Goal: Transaction & Acquisition: Obtain resource

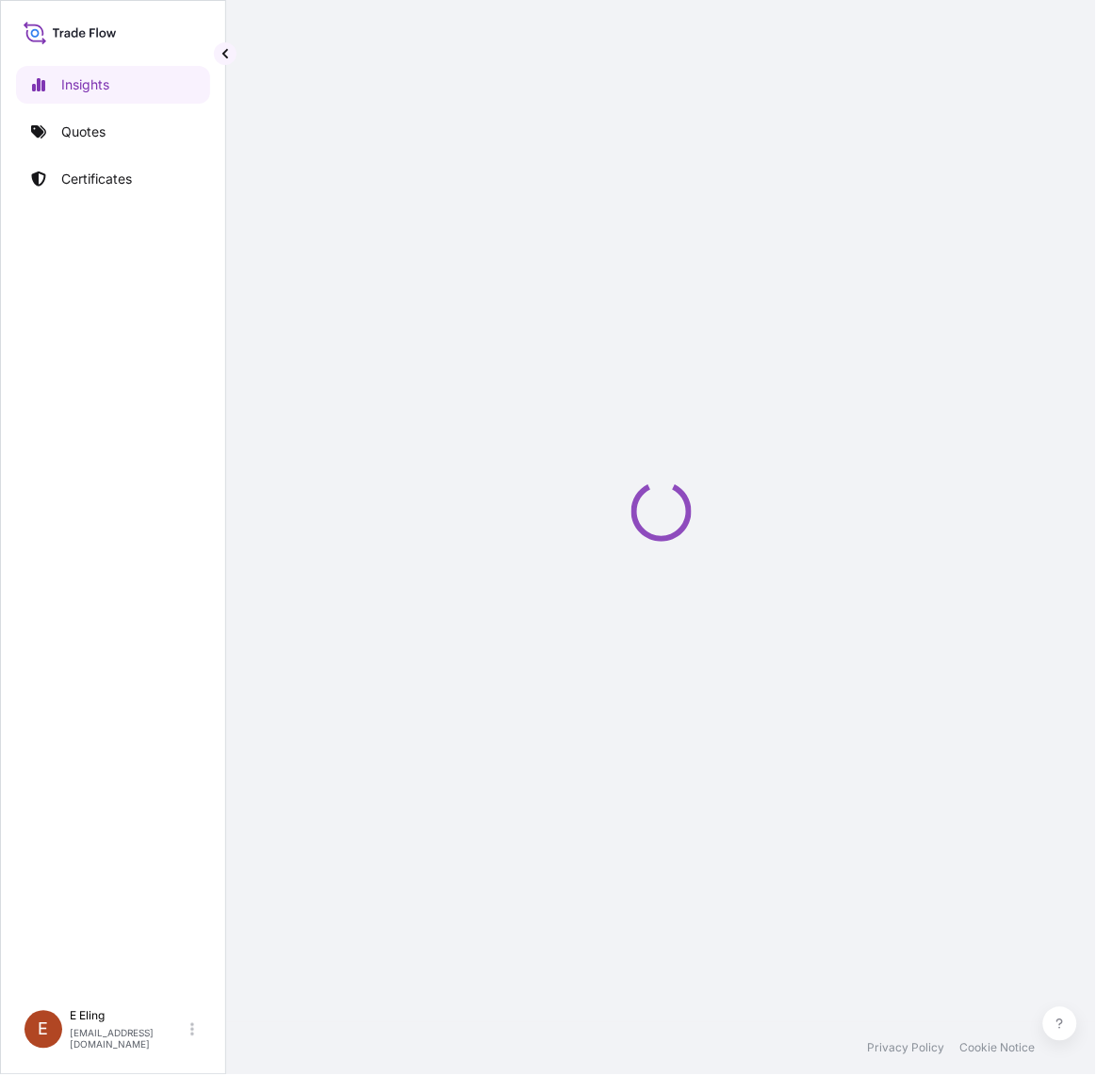
select select "2025"
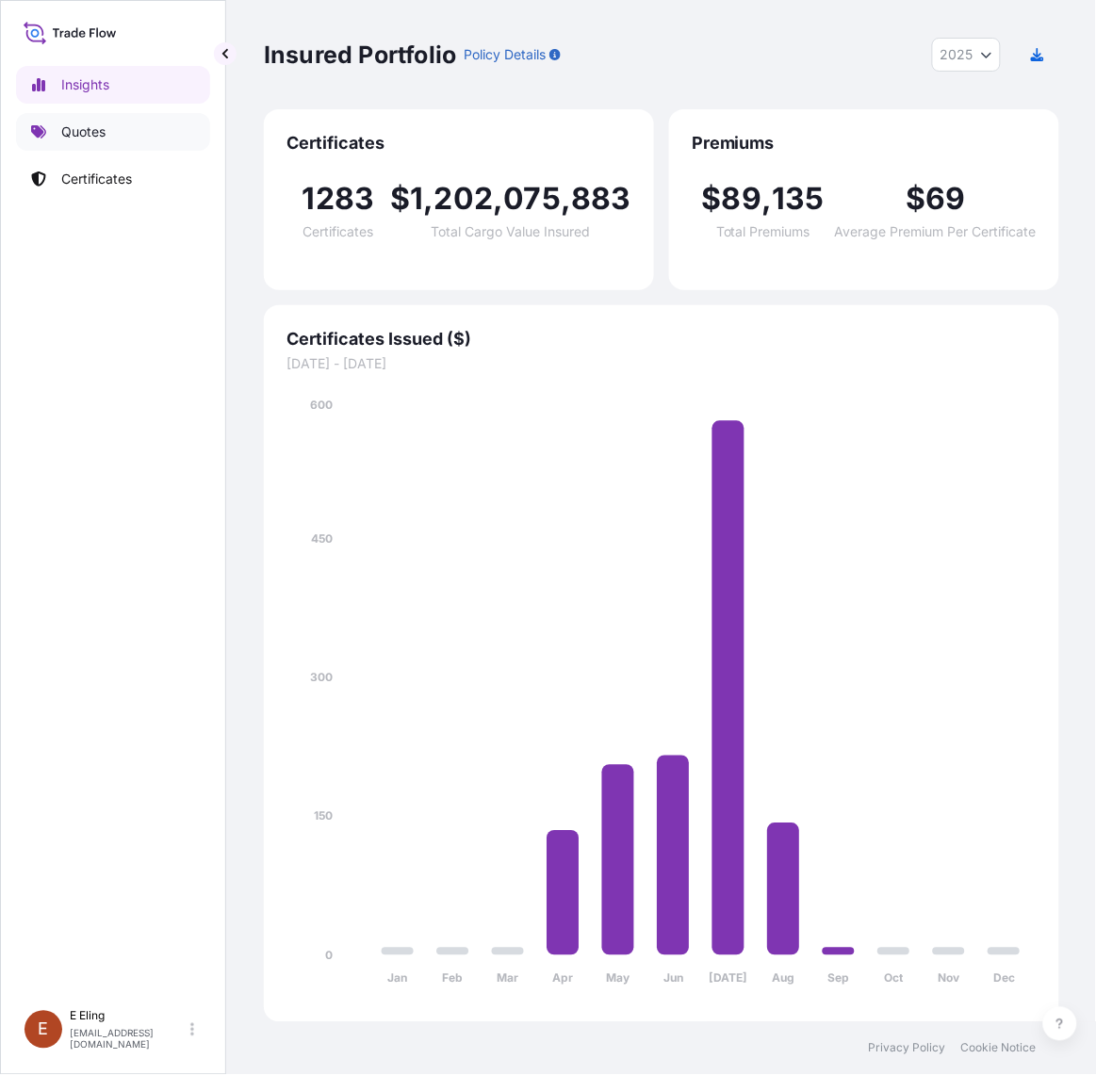
click at [139, 127] on link "Quotes" at bounding box center [113, 132] width 194 height 38
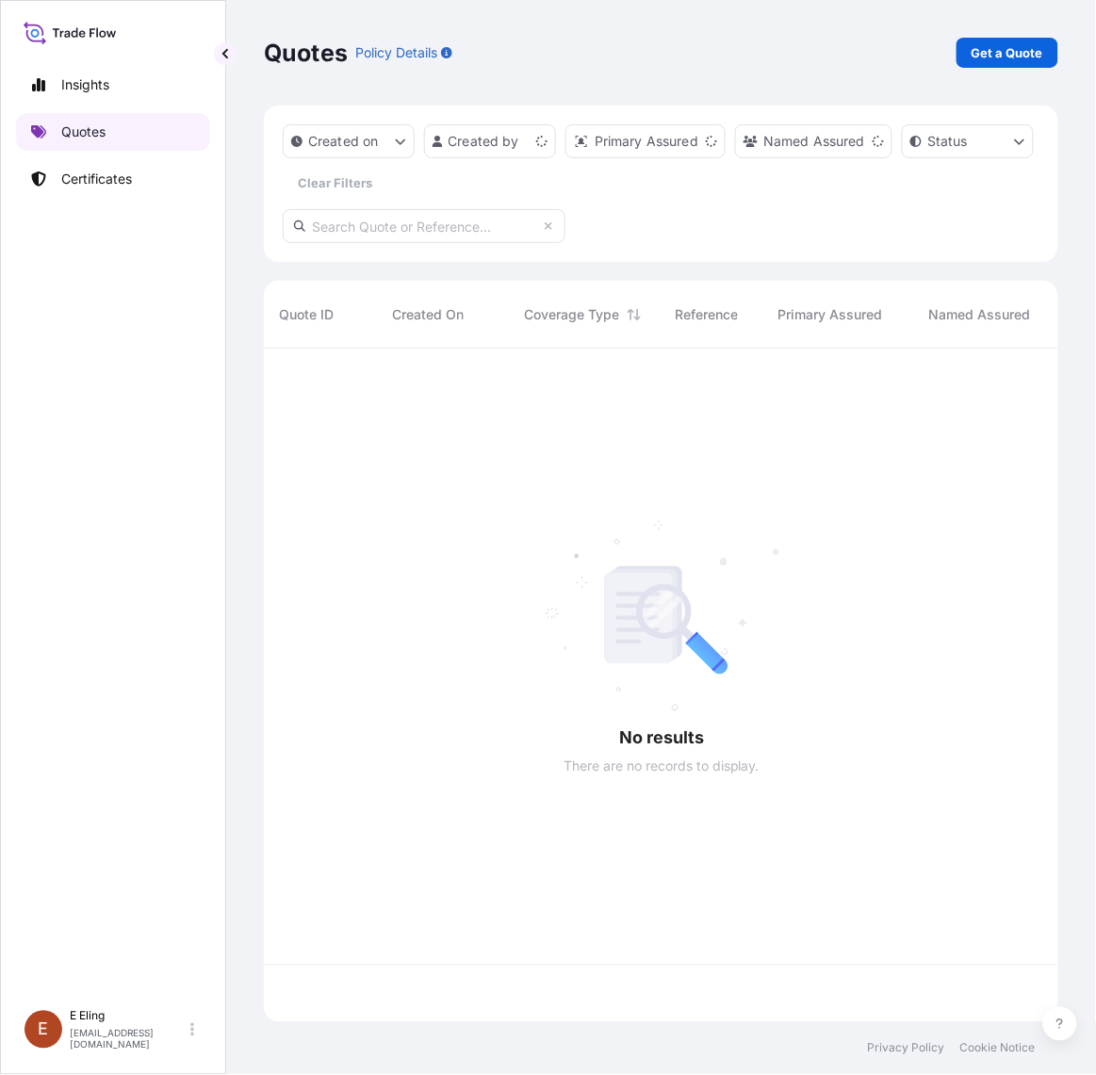
scroll to position [666, 777]
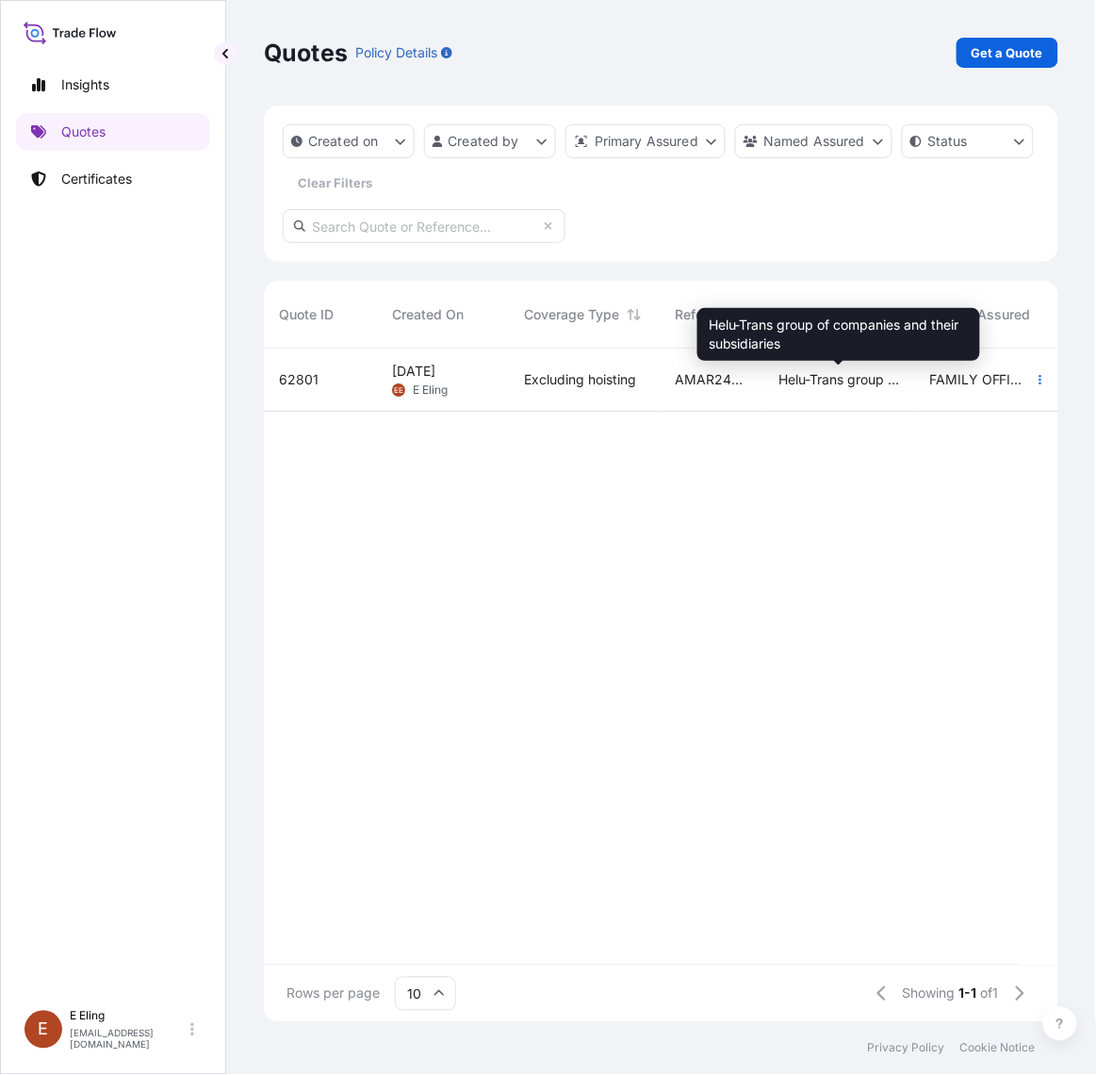
click at [788, 373] on span "Helu-Trans group of companies and their subsidiaries" at bounding box center [838, 379] width 121 height 19
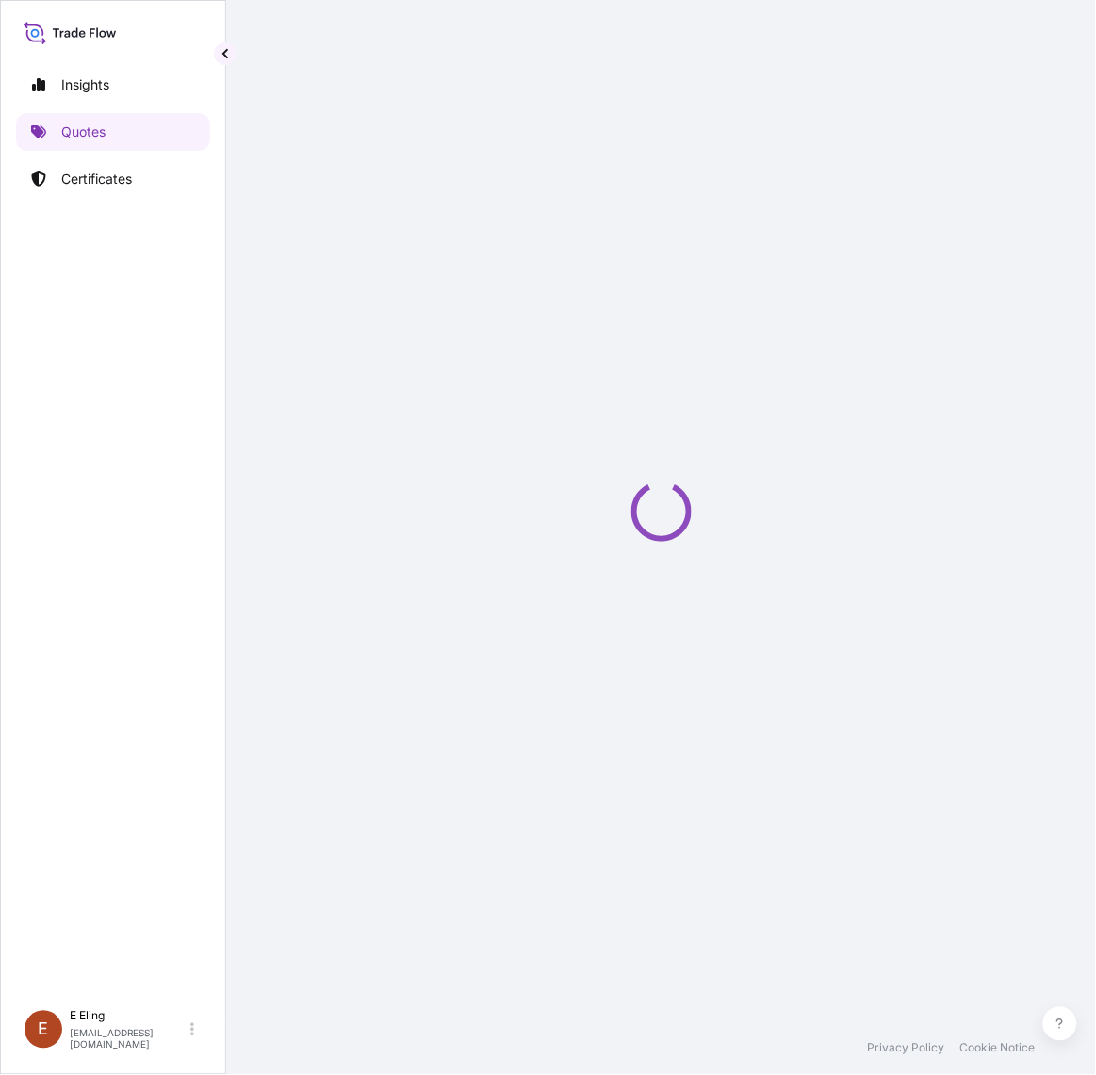
select select "INSTALLATION"
select select "Installation"
select select "Yes"
select select "[GEOGRAPHIC_DATA]"
